Goal: Information Seeking & Learning: Learn about a topic

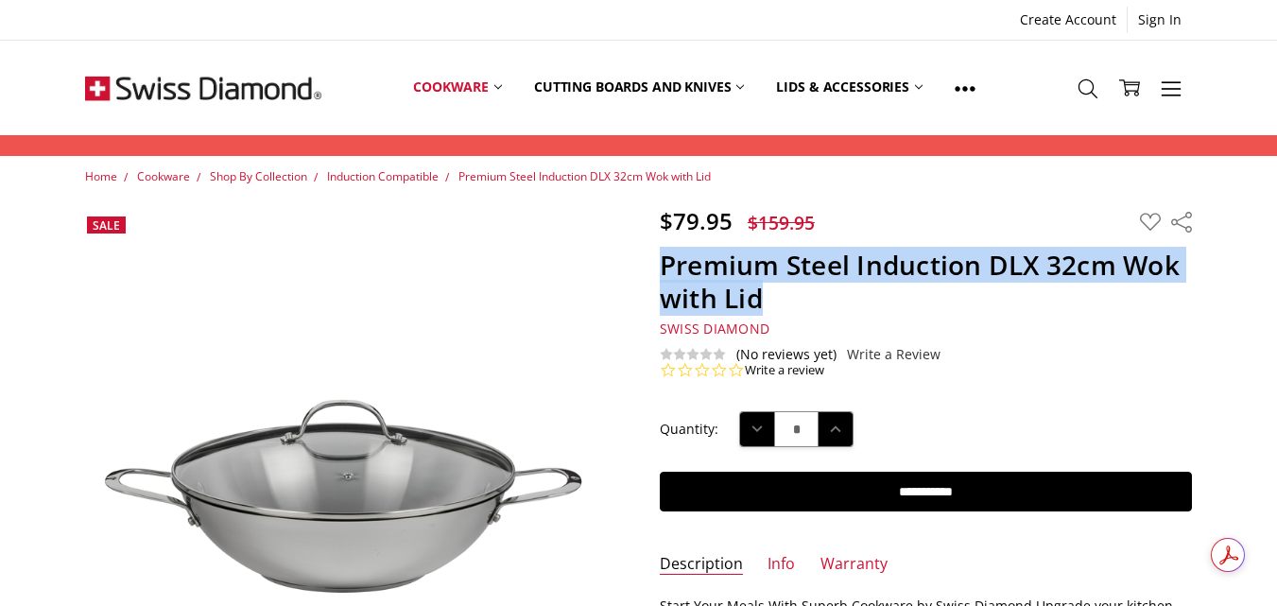
drag, startPoint x: 767, startPoint y: 304, endPoint x: 653, endPoint y: 271, distance: 118.2
click at [653, 271] on section "$79.95 $159.95 MSRP: You save Add to Wish List" at bounding box center [926, 293] width 574 height 172
copy h1 "Premium Steel Induction DLX 32cm Wok with Lid"
drag, startPoint x: 771, startPoint y: 303, endPoint x: 653, endPoint y: 271, distance: 122.5
click at [653, 271] on section "$79.95 $159.95 MSRP: You save Add to Wish List" at bounding box center [926, 293] width 574 height 172
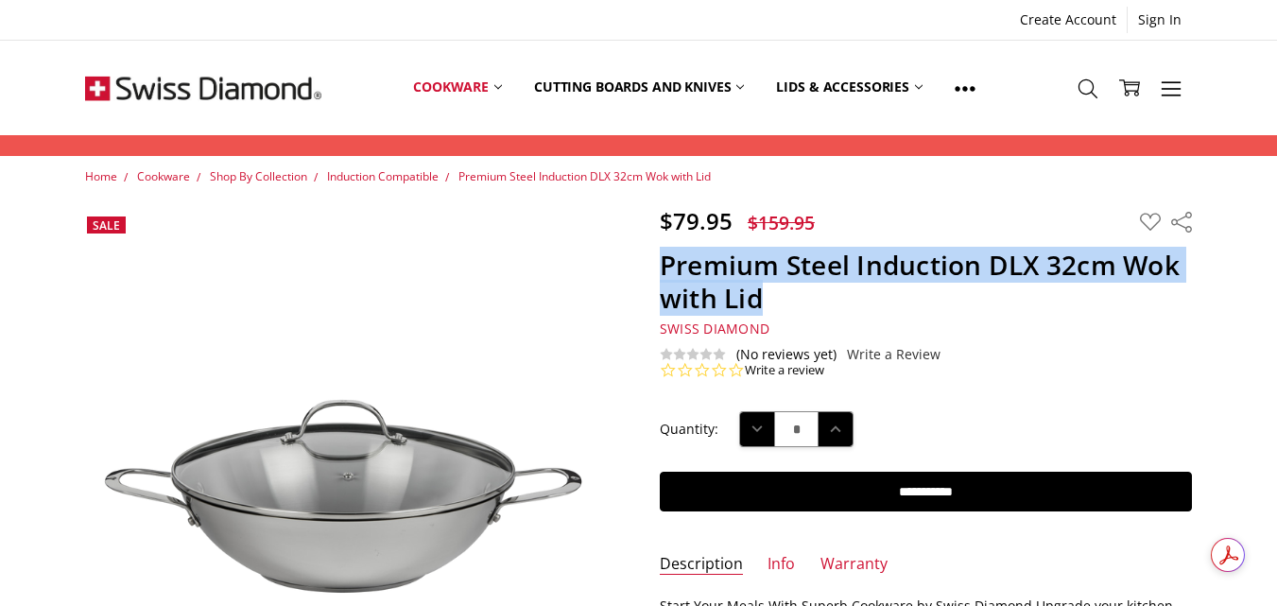
copy h1 "Premium Steel Induction DLX 32cm Wok with Lid"
